Goal: Go to known website: Go to known website

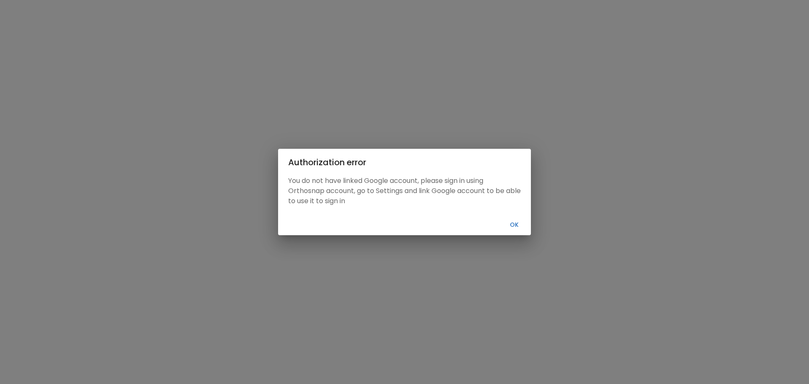
click at [511, 226] on button "Ok" at bounding box center [513, 225] width 27 height 14
